Goal: Task Accomplishment & Management: Manage account settings

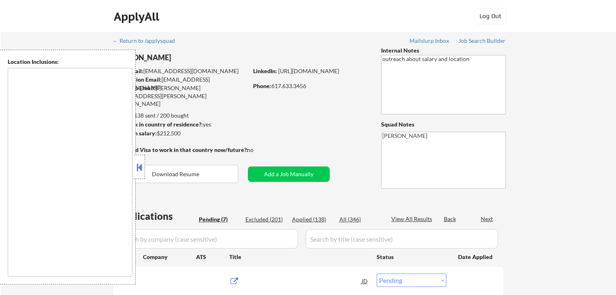
select select ""pending""
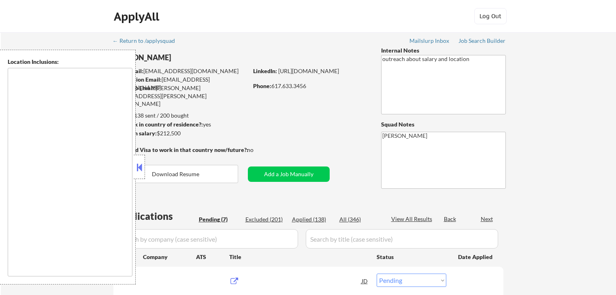
select select ""pending""
type textarea "[GEOGRAPHIC_DATA], [GEOGRAPHIC_DATA] [GEOGRAPHIC_DATA], [GEOGRAPHIC_DATA] [GEOG…"
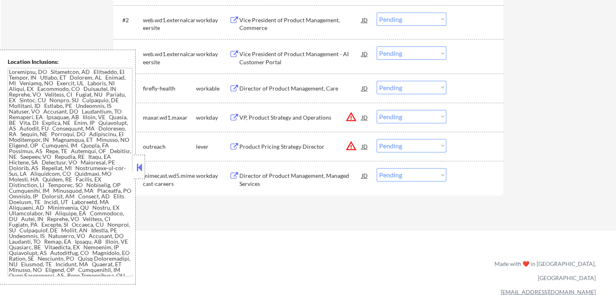
scroll to position [283, 0]
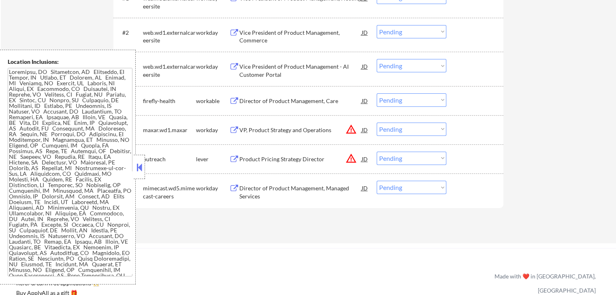
click at [257, 101] on div "Director of Product Management, Care" at bounding box center [300, 101] width 122 height 8
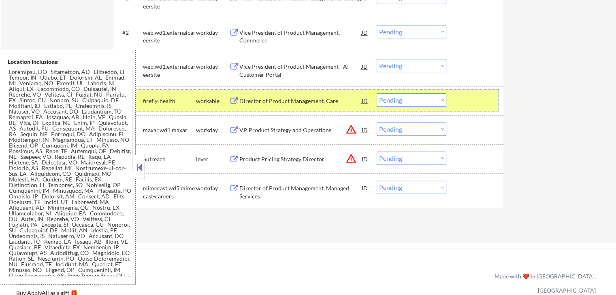
click at [280, 93] on div "#4 firefly-health workable Director of Product Management, Care JD Choose an op…" at bounding box center [307, 101] width 382 height 22
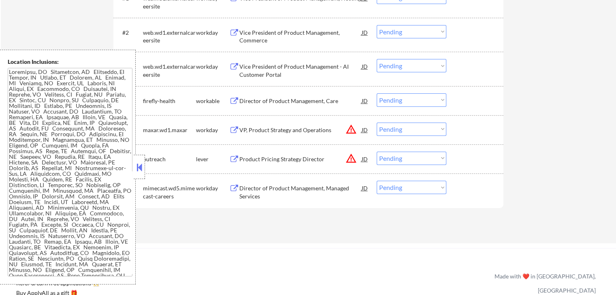
click at [253, 101] on div "Director of Product Management, Care" at bounding box center [300, 101] width 122 height 8
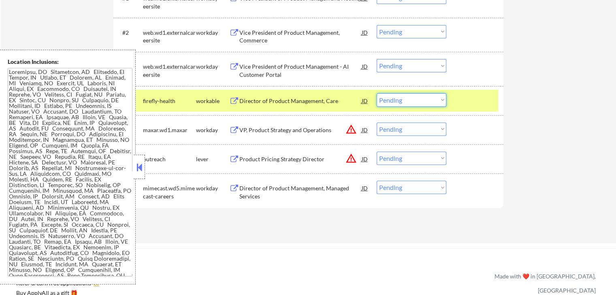
drag, startPoint x: 398, startPoint y: 102, endPoint x: 401, endPoint y: 105, distance: 4.6
click at [398, 102] on select "Choose an option... Pending Applied Excluded (Questions) Excluded (Expired) Exc…" at bounding box center [411, 100] width 70 height 13
select select ""applied""
click at [376, 94] on select "Choose an option... Pending Applied Excluded (Questions) Excluded (Expired) Exc…" at bounding box center [411, 100] width 70 height 13
click at [244, 158] on div "Product Pricing Strategy Director" at bounding box center [300, 159] width 122 height 8
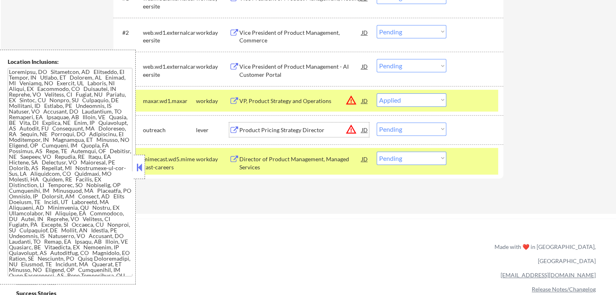
click at [255, 130] on div "Product Pricing Strategy Director" at bounding box center [300, 130] width 122 height 8
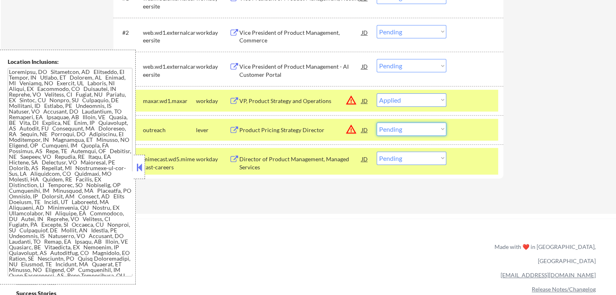
click at [399, 128] on select "Choose an option... Pending Applied Excluded (Questions) Excluded (Expired) Exc…" at bounding box center [411, 129] width 70 height 13
select select ""excluded__salary_""
click at [376, 123] on select "Choose an option... Pending Applied Excluded (Questions) Excluded (Expired) Exc…" at bounding box center [411, 129] width 70 height 13
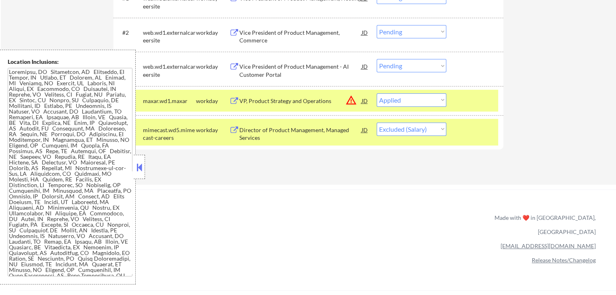
scroll to position [202, 0]
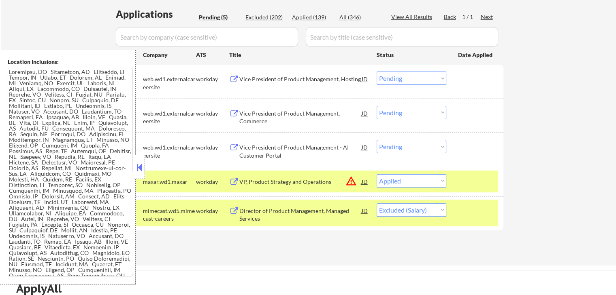
click at [256, 79] on div "Vice President of Product Management, Hosting" at bounding box center [300, 79] width 122 height 8
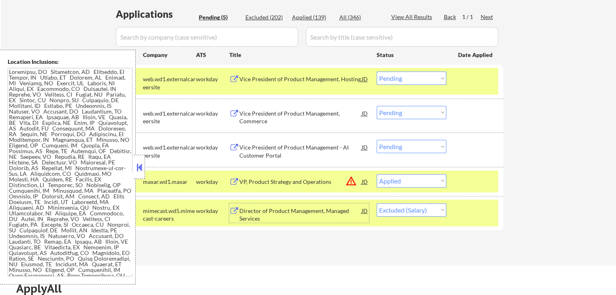
click at [278, 217] on div "Director of Product Management, Managed Services" at bounding box center [300, 215] width 122 height 16
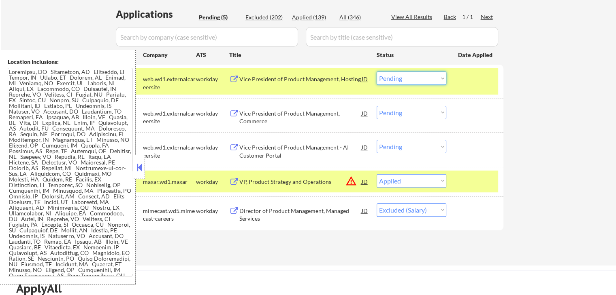
click at [400, 78] on select "Choose an option... Pending Applied Excluded (Questions) Excluded (Expired) Exc…" at bounding box center [411, 78] width 70 height 13
select select ""applied""
click at [376, 72] on select "Choose an option... Pending Applied Excluded (Questions) Excluded (Expired) Exc…" at bounding box center [411, 78] width 70 height 13
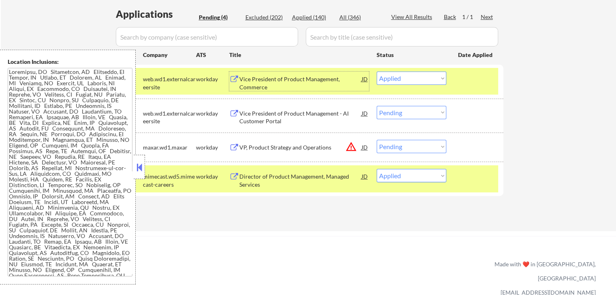
click at [265, 81] on div "Vice President of Product Management, Commerce" at bounding box center [300, 83] width 122 height 16
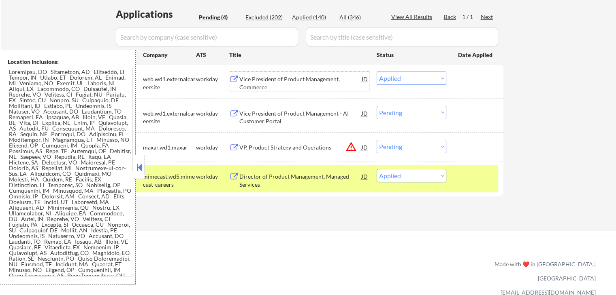
scroll to position [243, 0]
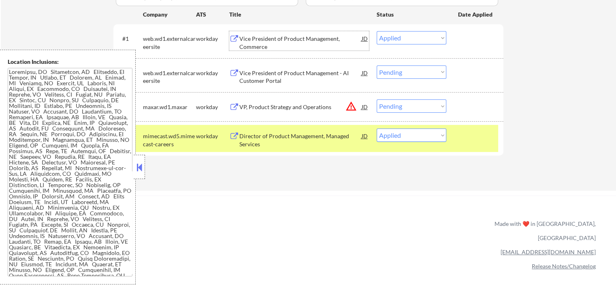
click at [417, 138] on select "Choose an option... Pending Applied Excluded (Questions) Excluded (Expired) Exc…" at bounding box center [411, 135] width 70 height 13
select select ""applied""
click at [376, 129] on select "Choose an option... Pending Applied Excluded (Questions) Excluded (Expired) Exc…" at bounding box center [411, 135] width 70 height 13
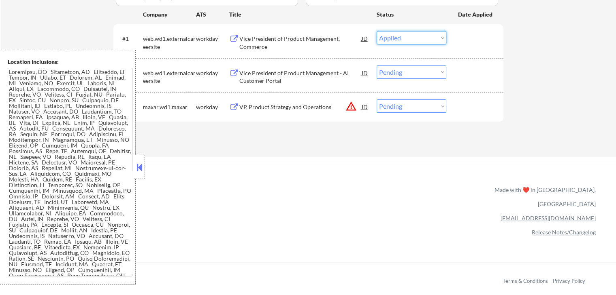
click at [400, 40] on select "Choose an option... Pending Applied Excluded (Questions) Excluded (Expired) Exc…" at bounding box center [411, 37] width 70 height 13
click at [376, 31] on select "Choose an option... Pending Applied Excluded (Questions) Excluded (Expired) Exc…" at bounding box center [411, 37] width 70 height 13
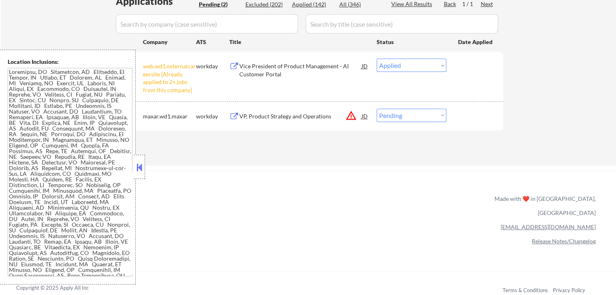
scroll to position [202, 0]
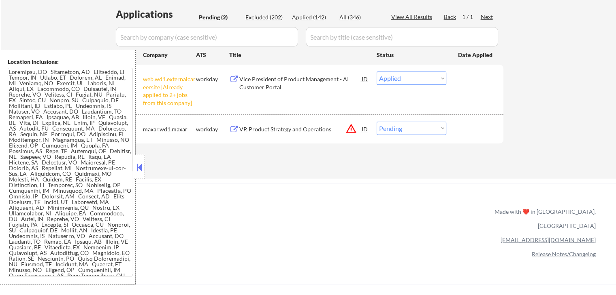
drag, startPoint x: 395, startPoint y: 74, endPoint x: 402, endPoint y: 83, distance: 10.6
click at [395, 74] on select "Choose an option... Pending Applied Excluded (Questions) Excluded (Expired) Exc…" at bounding box center [411, 78] width 70 height 13
click at [376, 72] on select "Choose an option... Pending Applied Excluded (Questions) Excluded (Expired) Exc…" at bounding box center [411, 78] width 70 height 13
click at [332, 169] on div "← Return to /applysquad Mailslurp Inbox Job Search Builder [PERSON_NAME] User E…" at bounding box center [308, 1] width 404 height 342
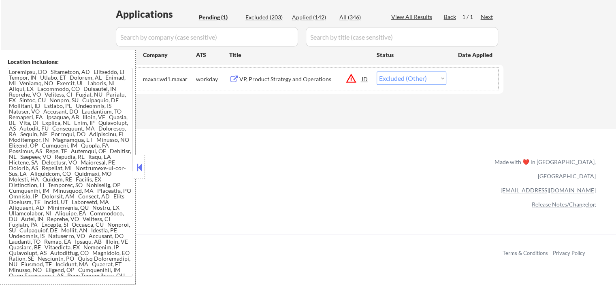
click at [402, 69] on div "#1 maxar.wd1.maxar workday VP, Product Strategy and Operations JD warning_amber…" at bounding box center [307, 79] width 382 height 22
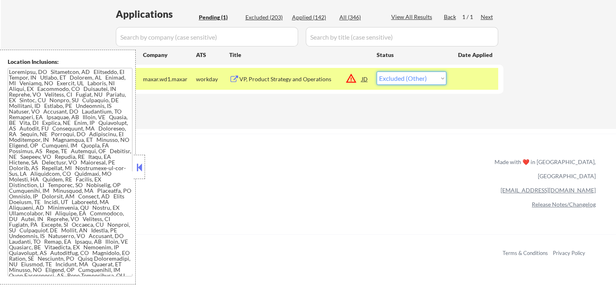
click at [405, 78] on select "Choose an option... Pending Applied Excluded (Questions) Excluded (Expired) Exc…" at bounding box center [411, 78] width 70 height 13
click at [260, 81] on div "VP, Product Strategy and Operations" at bounding box center [300, 79] width 122 height 8
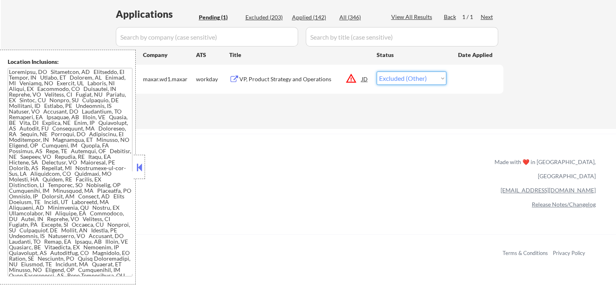
click at [402, 80] on select "Choose an option... Pending Applied Excluded (Questions) Excluded (Expired) Exc…" at bounding box center [411, 78] width 70 height 13
select select ""excluded__expired_""
click at [376, 72] on select "Choose an option... Pending Applied Excluded (Questions) Excluded (Expired) Exc…" at bounding box center [411, 78] width 70 height 13
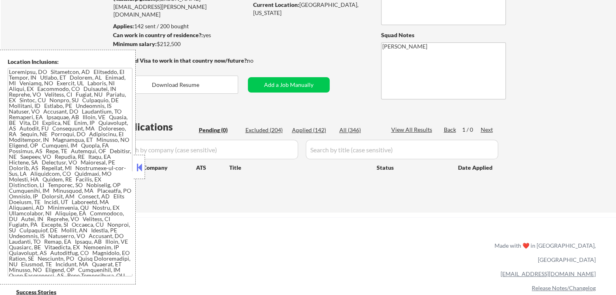
scroll to position [81, 0]
